Goal: Task Accomplishment & Management: Complete application form

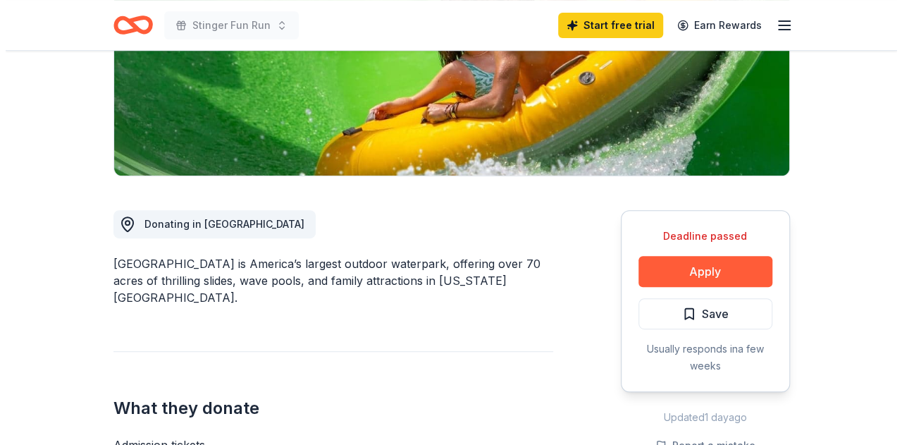
scroll to position [282, 0]
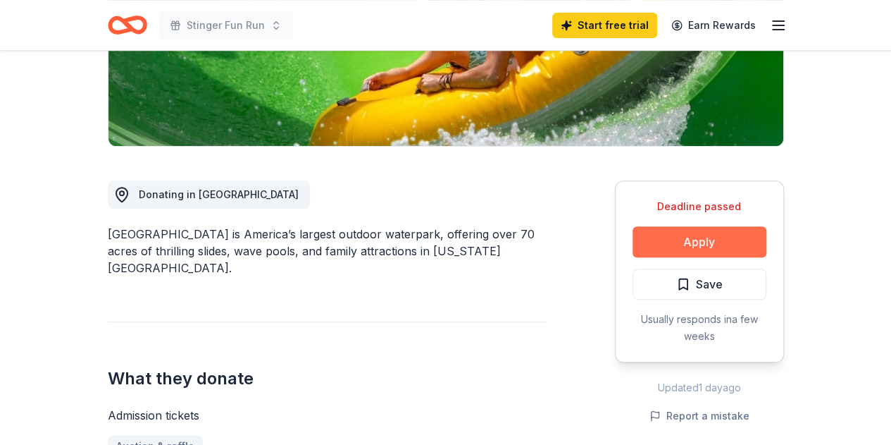
click at [721, 235] on button "Apply" at bounding box center [700, 241] width 134 height 31
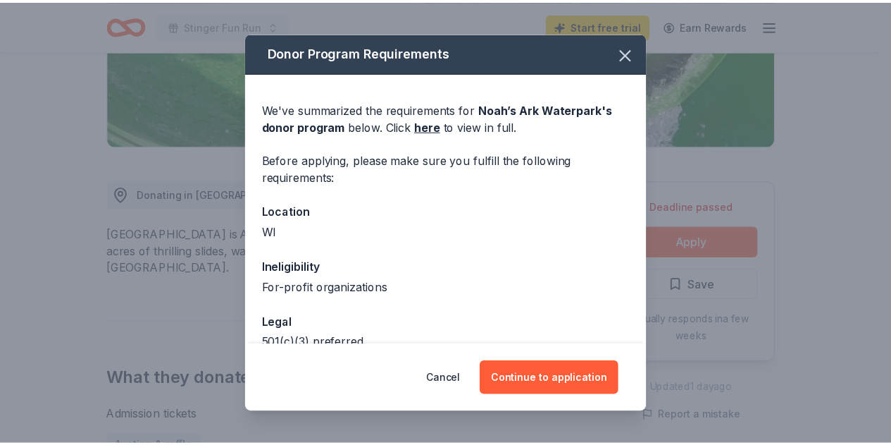
scroll to position [0, 0]
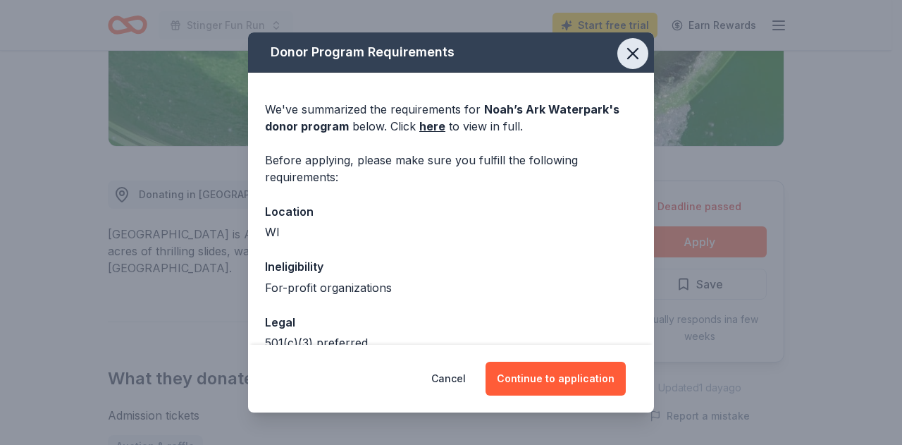
click at [623, 53] on icon "button" at bounding box center [633, 54] width 20 height 20
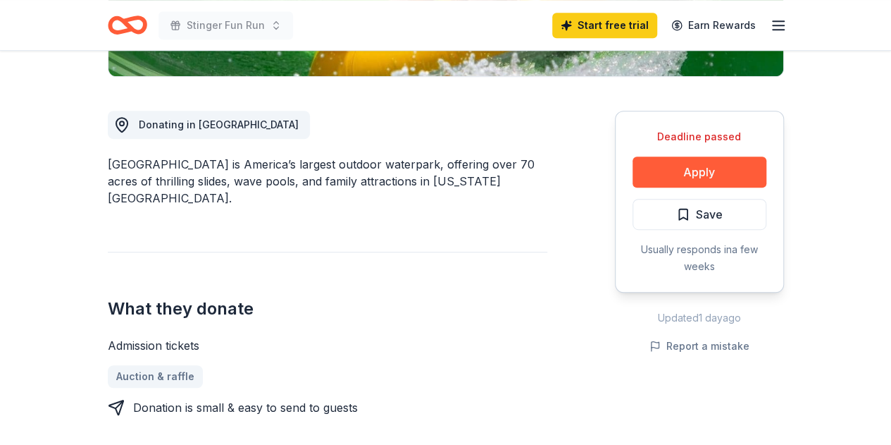
scroll to position [352, 0]
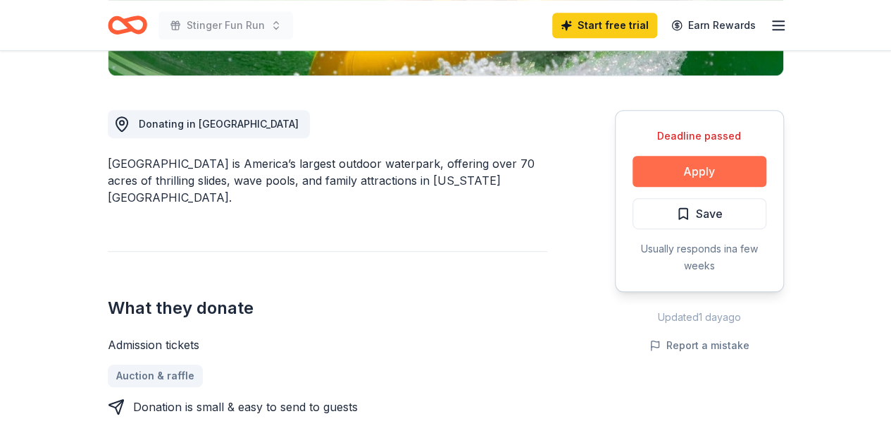
click at [726, 169] on button "Apply" at bounding box center [700, 171] width 134 height 31
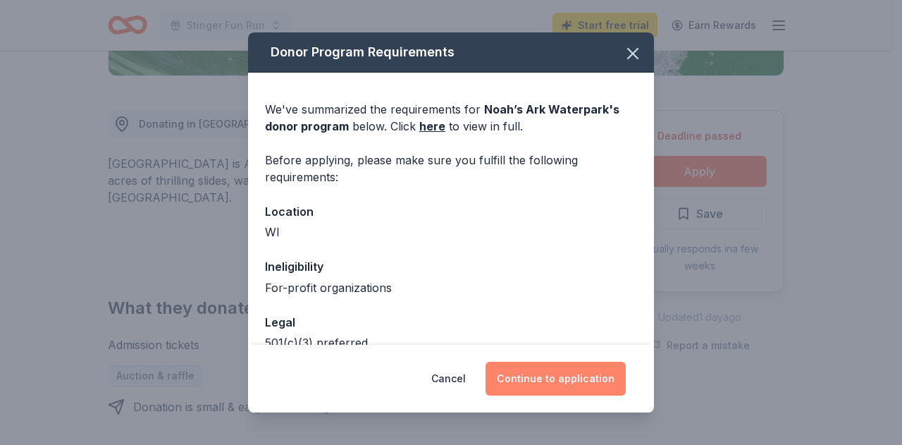
click at [541, 378] on button "Continue to application" at bounding box center [555, 378] width 140 height 34
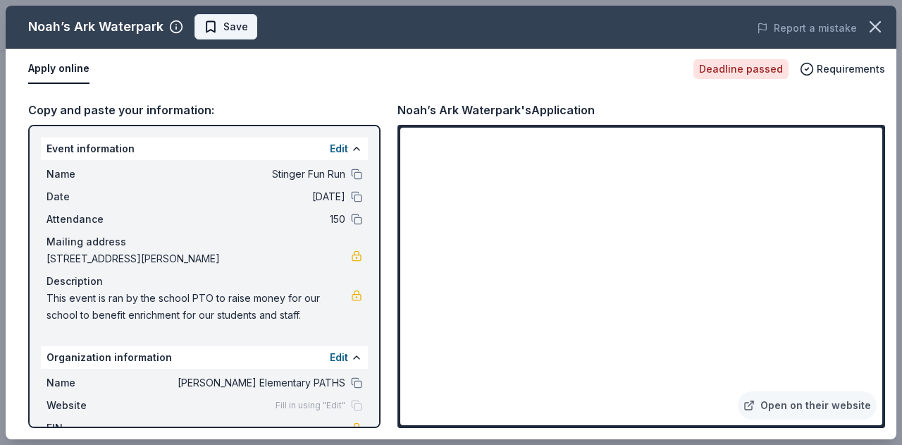
drag, startPoint x: 214, startPoint y: 25, endPoint x: 238, endPoint y: 35, distance: 26.2
click at [213, 25] on span "Save" at bounding box center [226, 26] width 44 height 17
click at [871, 23] on icon "button" at bounding box center [875, 27] width 10 height 10
